Goal: Task Accomplishment & Management: Use online tool/utility

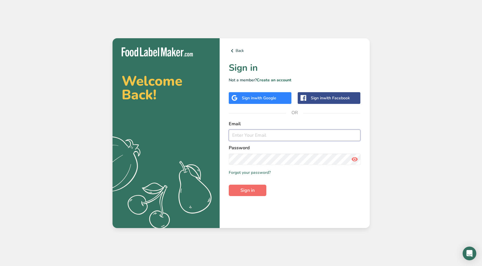
type input "[PERSON_NAME][EMAIL_ADDRESS][DOMAIN_NAME]"
click at [248, 191] on span "Sign in" at bounding box center [247, 190] width 14 height 7
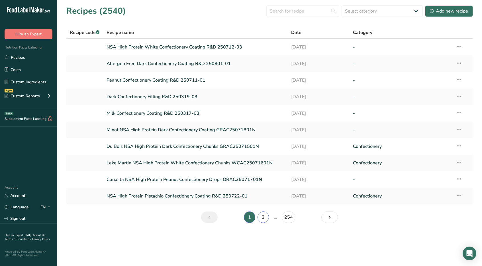
click at [260, 216] on link "2" at bounding box center [263, 216] width 11 height 11
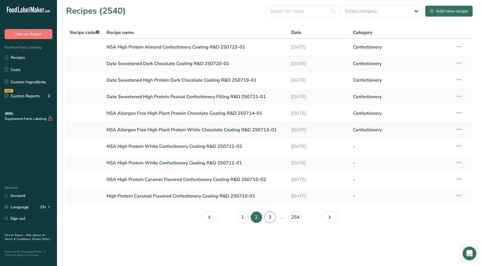
click at [272, 218] on link "3" at bounding box center [269, 216] width 11 height 11
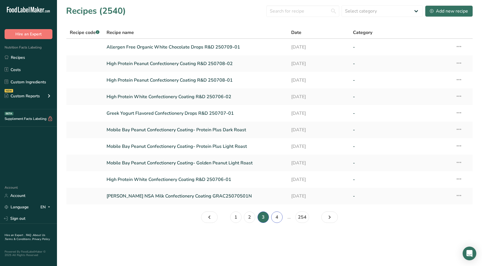
click at [277, 216] on link "4" at bounding box center [276, 216] width 11 height 11
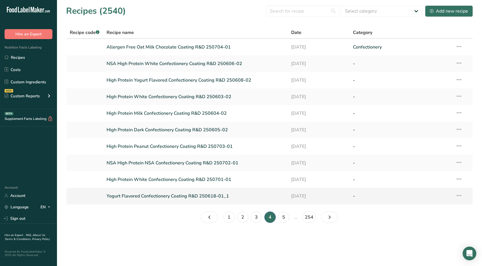
click at [221, 197] on link "Yogurt Flavored Confectionery Coating R&D 250618-01_1" at bounding box center [196, 196] width 178 height 12
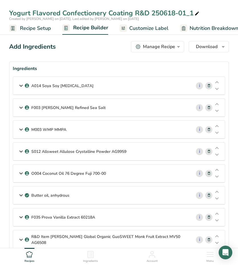
click at [22, 108] on icon at bounding box center [21, 108] width 7 height 10
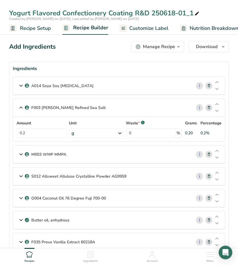
click at [18, 152] on icon at bounding box center [21, 154] width 7 height 10
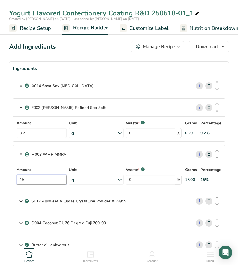
click at [36, 179] on input "15" at bounding box center [42, 180] width 50 height 10
type input "14.95"
click at [19, 200] on icon at bounding box center [21, 201] width 7 height 10
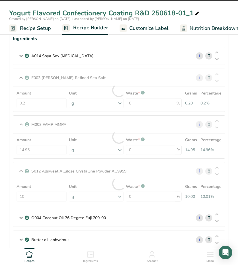
scroll to position [85, 0]
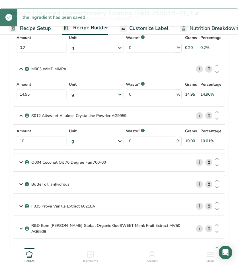
click at [22, 162] on icon at bounding box center [21, 162] width 7 height 10
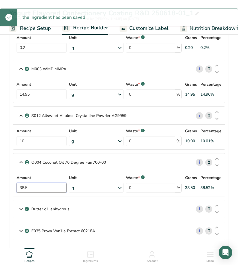
drag, startPoint x: 29, startPoint y: 185, endPoint x: 10, endPoint y: 181, distance: 20.0
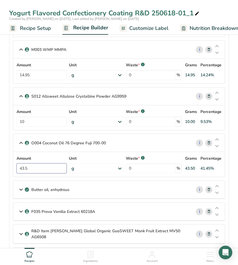
scroll to position [114, 0]
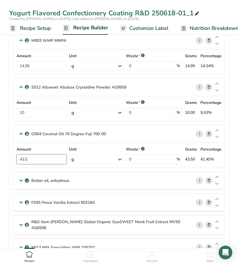
type input "43.5"
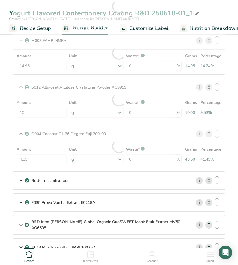
click at [21, 177] on icon at bounding box center [21, 181] width 7 height 10
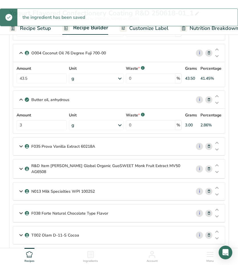
scroll to position [199, 0]
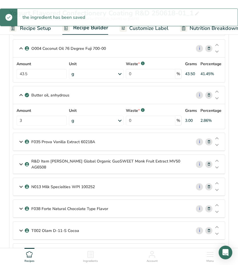
click at [22, 140] on icon at bounding box center [21, 142] width 7 height 10
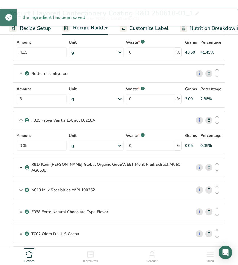
scroll to position [256, 0]
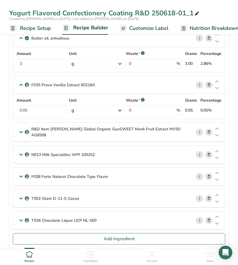
click at [21, 128] on icon at bounding box center [21, 132] width 7 height 10
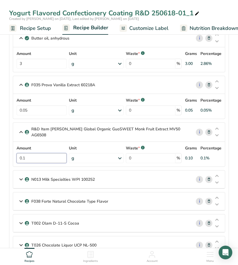
click at [38, 155] on input "0.1" at bounding box center [42, 158] width 50 height 10
type input "0.15"
click at [20, 174] on icon at bounding box center [21, 179] width 7 height 10
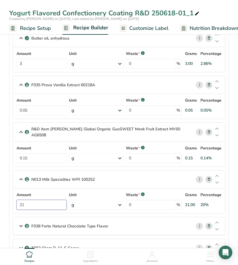
drag, startPoint x: 28, startPoint y: 201, endPoint x: 0, endPoint y: 195, distance: 29.3
type input "21.5"
click at [211, 223] on span at bounding box center [209, 226] width 7 height 7
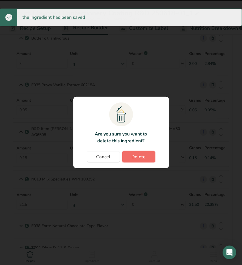
click at [137, 156] on span "Delete" at bounding box center [139, 157] width 14 height 7
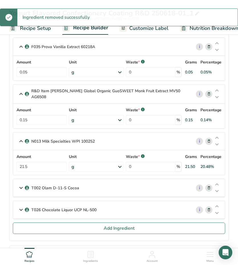
scroll to position [313, 0]
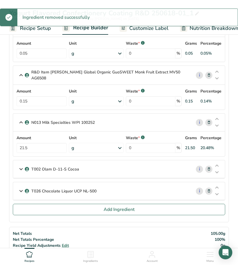
click at [208, 188] on icon at bounding box center [209, 191] width 4 height 6
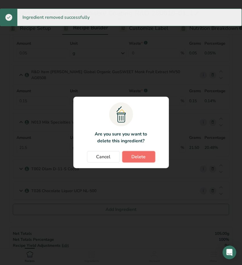
click at [148, 157] on button "Delete" at bounding box center [139, 156] width 33 height 11
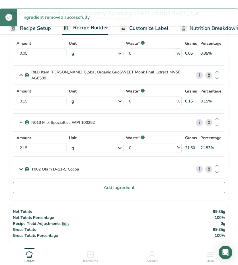
click at [208, 166] on icon at bounding box center [209, 169] width 4 height 6
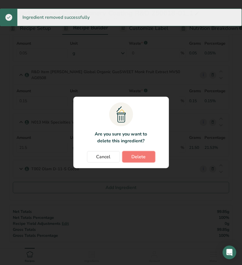
click at [129, 154] on button "Delete" at bounding box center [139, 156] width 33 height 11
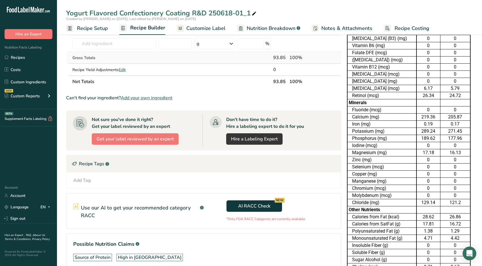
scroll to position [149, 0]
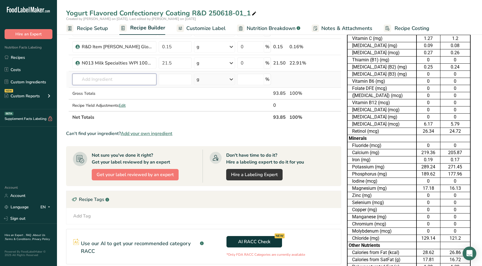
click at [108, 79] on input "text" at bounding box center [114, 79] width 84 height 11
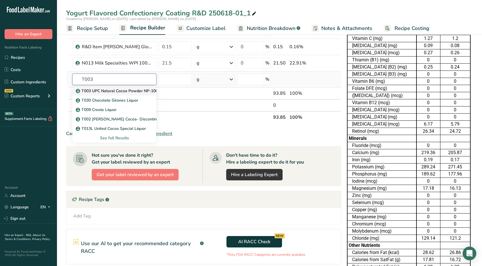
type input "T003"
click at [113, 89] on p "T003 UPC Natural Cocoa Powder NP-100" at bounding box center [117, 91] width 81 height 6
type input "T003 UPC Natural Cocoa Powder NP-100"
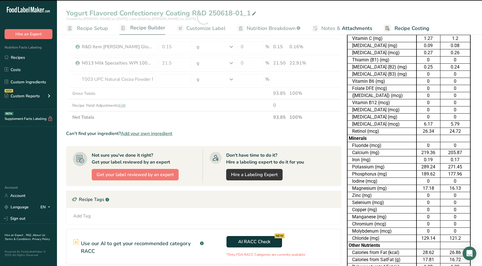
type input "0"
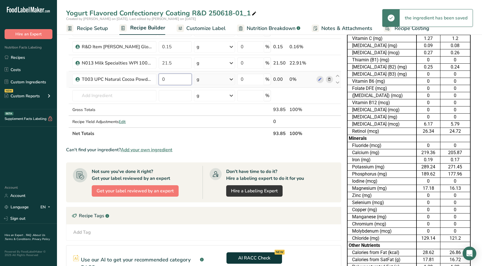
click at [173, 76] on input "0" at bounding box center [175, 79] width 33 height 11
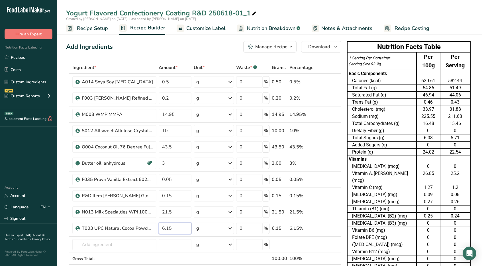
type input "6.15"
click at [196, 29] on span "Customize Label" at bounding box center [205, 29] width 39 height 8
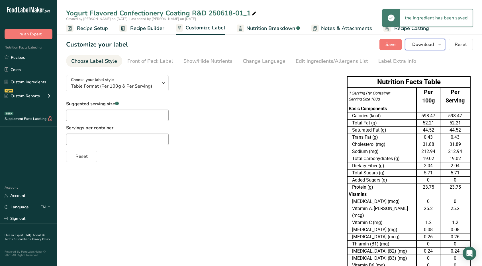
click at [441, 47] on icon "button" at bounding box center [439, 44] width 5 height 7
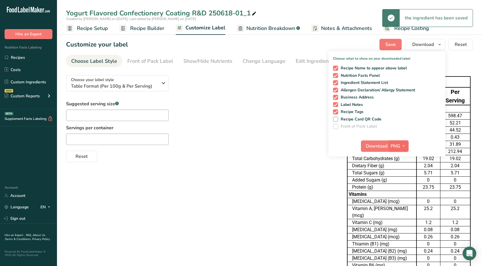
click at [405, 144] on icon "button" at bounding box center [403, 145] width 5 height 7
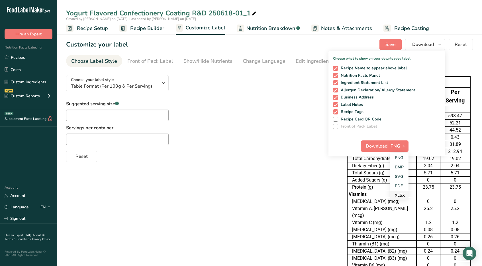
click at [399, 194] on link "XLSX" at bounding box center [399, 194] width 18 height 9
checkbox input "false"
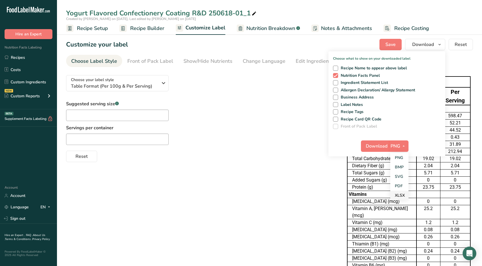
checkbox input "false"
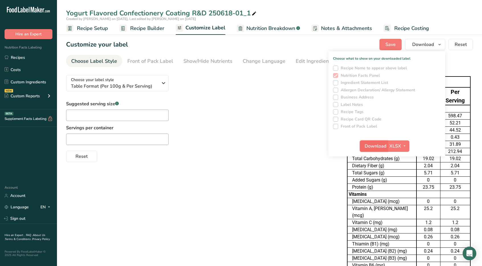
click at [380, 147] on span "Download" at bounding box center [376, 145] width 22 height 7
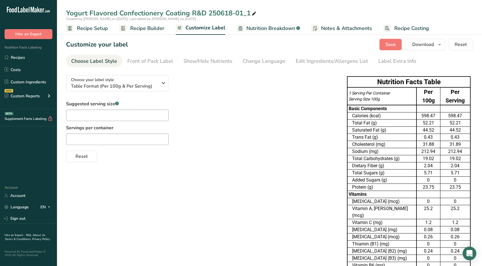
drag, startPoint x: 223, startPoint y: 115, endPoint x: 218, endPoint y: 115, distance: 4.6
click at [222, 115] on div "Suggested serving size .a-a{fill:#347362;}.b-a{fill:#fff;} Servings per contain…" at bounding box center [201, 131] width 270 height 62
click at [146, 27] on span "Recipe Builder" at bounding box center [147, 29] width 34 height 8
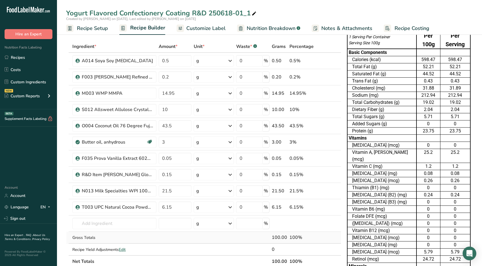
scroll to position [57, 0]
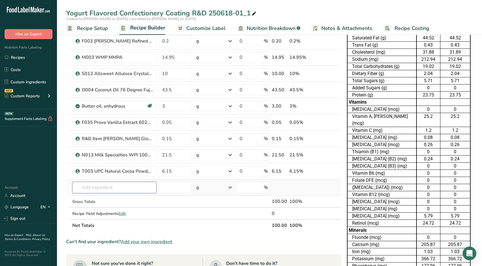
click at [107, 184] on input "text" at bounding box center [114, 187] width 84 height 11
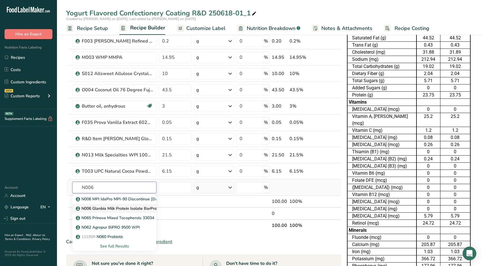
type input "N006 Glanbia Milk Protein Isolate BarPro 293"
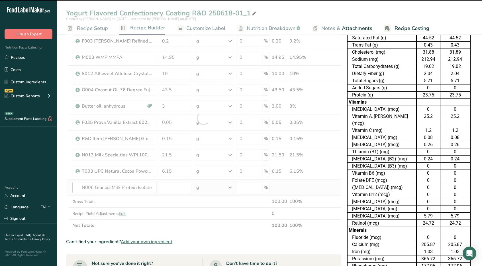
type input "0"
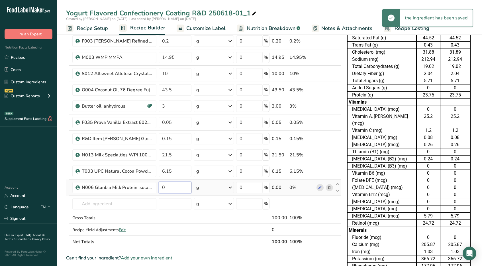
click at [174, 185] on input "0" at bounding box center [175, 187] width 33 height 11
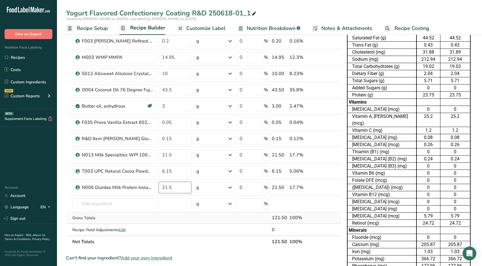
type input "21.5"
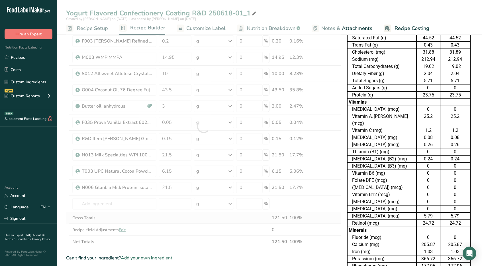
click at [182, 215] on div "Ingredient * Amount * Unit * Waste * .a-a{fill:#347362;}.b-a{fill:#fff;} Grams …" at bounding box center [203, 126] width 275 height 243
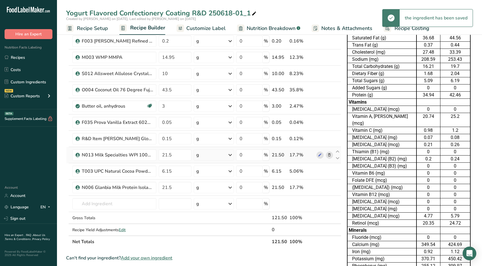
click at [329, 155] on icon at bounding box center [329, 155] width 4 height 6
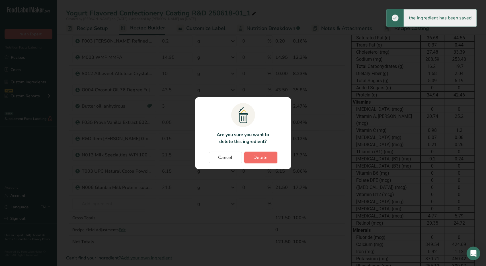
click at [254, 158] on button "Delete" at bounding box center [260, 157] width 33 height 11
type input "6.15"
type input "21.5"
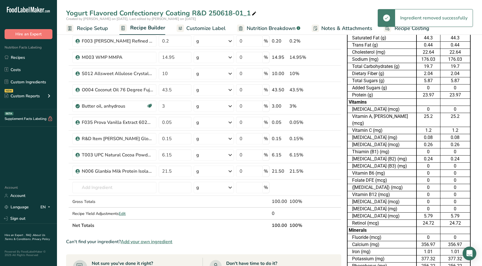
click at [302, 2] on div "Yogurt Flavored Confectionery Coating R&D 250618-01_1 Created by [PERSON_NAME] …" at bounding box center [269, 17] width 425 height 35
click at [218, 30] on span "Customize Label" at bounding box center [205, 29] width 39 height 8
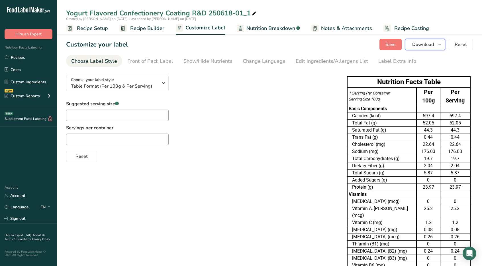
click at [443, 46] on span "button" at bounding box center [439, 44] width 7 height 7
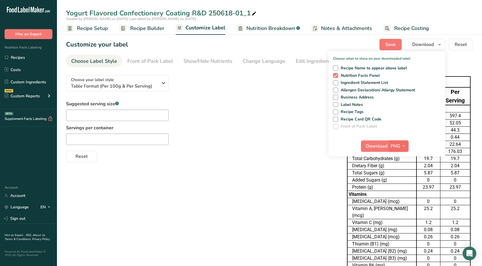
click at [405, 144] on icon "button" at bounding box center [403, 145] width 5 height 7
click at [399, 193] on link "XLSX" at bounding box center [399, 194] width 18 height 9
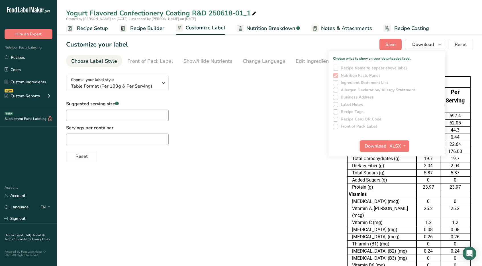
click at [381, 144] on span "Download" at bounding box center [376, 145] width 22 height 7
